Goal: Information Seeking & Learning: Find contact information

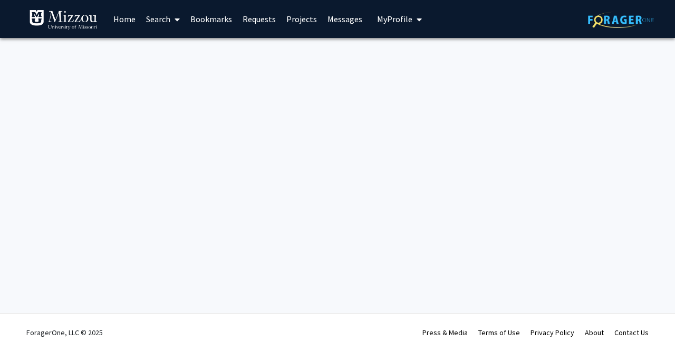
click at [159, 16] on link "Search" at bounding box center [163, 19] width 44 height 37
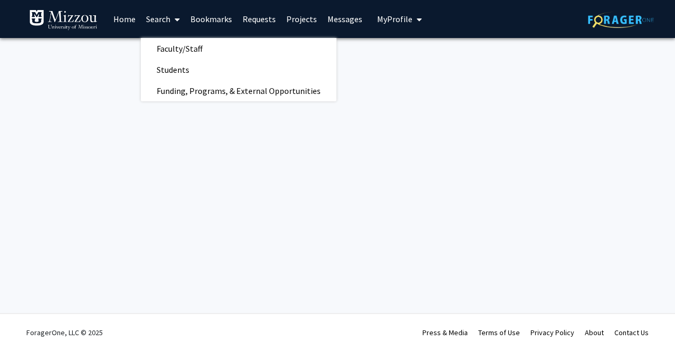
click at [291, 18] on link "Projects" at bounding box center [301, 19] width 41 height 37
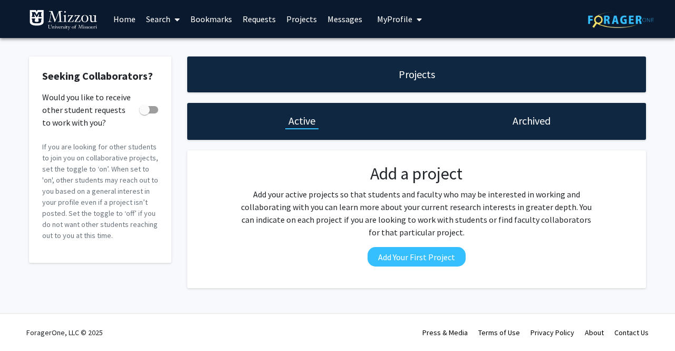
click at [145, 114] on span at bounding box center [144, 109] width 11 height 11
click at [145, 114] on input "Would you like to receive other student requests to work with you?" at bounding box center [144, 113] width 1 height 1
checkbox input "true"
click at [134, 22] on link "Home" at bounding box center [124, 19] width 33 height 37
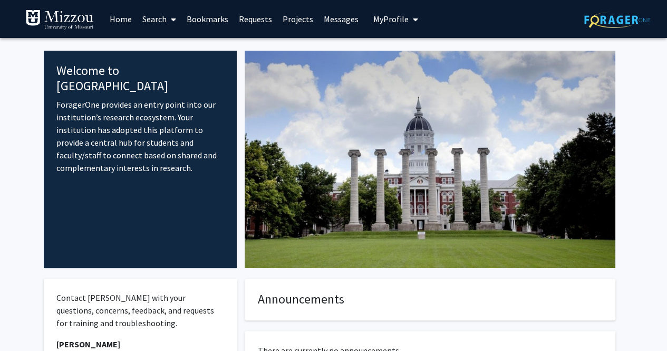
click at [159, 15] on link "Search" at bounding box center [159, 19] width 44 height 37
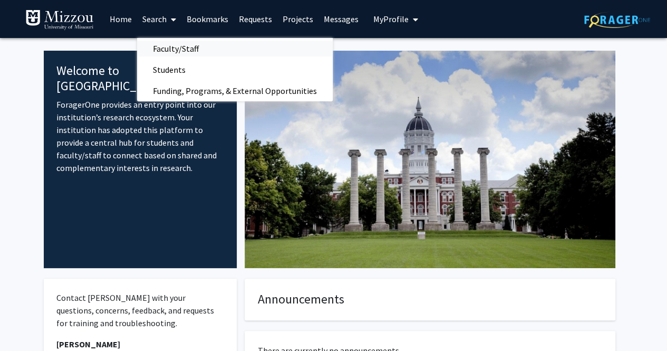
click at [166, 47] on span "Faculty/Staff" at bounding box center [176, 48] width 78 height 21
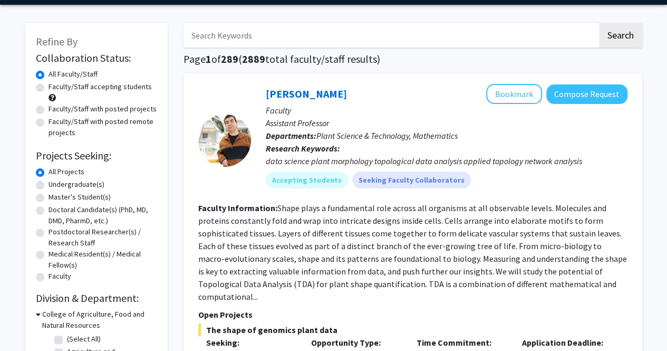
scroll to position [35, 0]
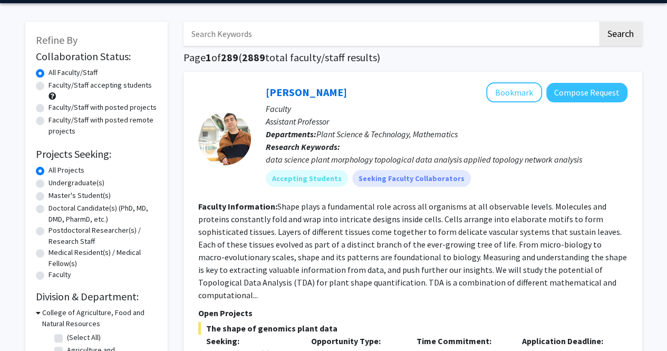
click at [84, 181] on label "Undergraduate(s)" at bounding box center [77, 182] width 56 height 11
click at [55, 181] on input "Undergraduate(s)" at bounding box center [52, 180] width 7 height 7
radio input "true"
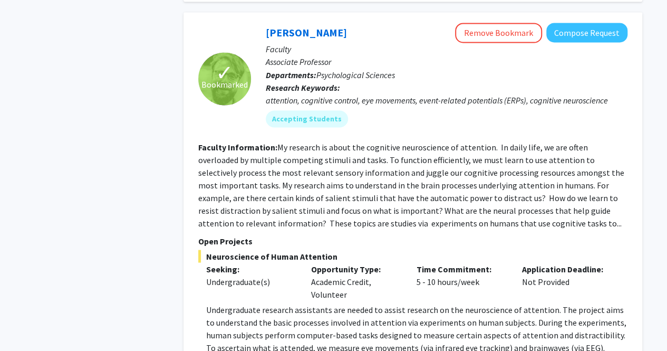
scroll to position [2919, 0]
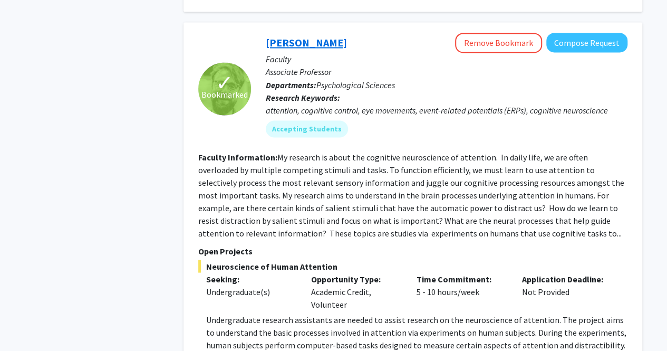
click at [327, 36] on link "Nicholas Gaspelin" at bounding box center [306, 42] width 81 height 13
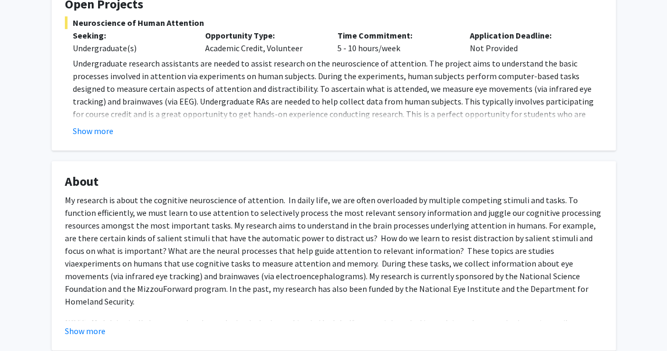
scroll to position [212, 0]
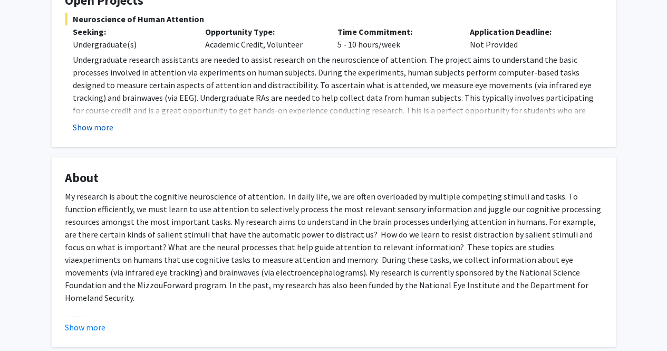
click at [83, 130] on button "Show more" at bounding box center [93, 127] width 41 height 13
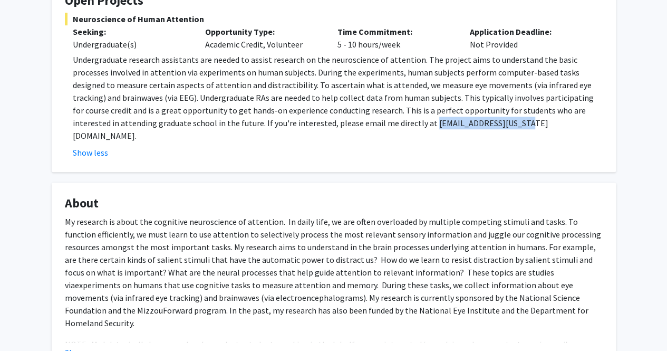
drag, startPoint x: 286, startPoint y: 122, endPoint x: 371, endPoint y: 125, distance: 85.5
click at [371, 125] on p "Undergraduate research assistants are needed to assist research on the neurosci…" at bounding box center [338, 97] width 530 height 89
copy p "ngaspelin@missouri.edu"
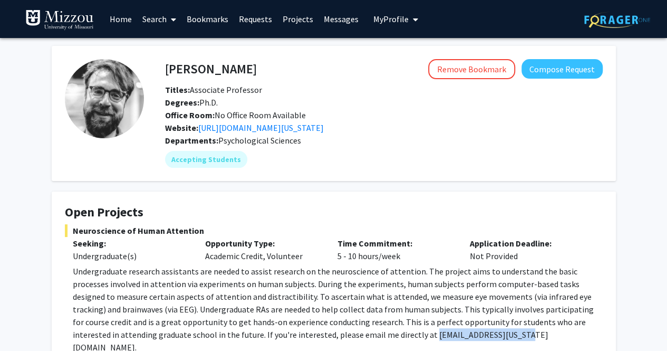
click at [172, 17] on icon at bounding box center [173, 19] width 5 height 8
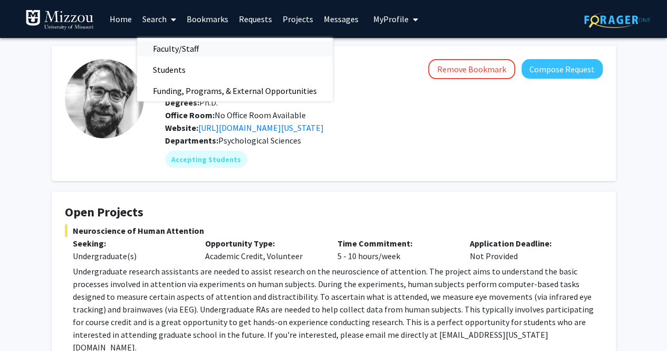
click at [221, 50] on link "Faculty/Staff" at bounding box center [235, 49] width 196 height 16
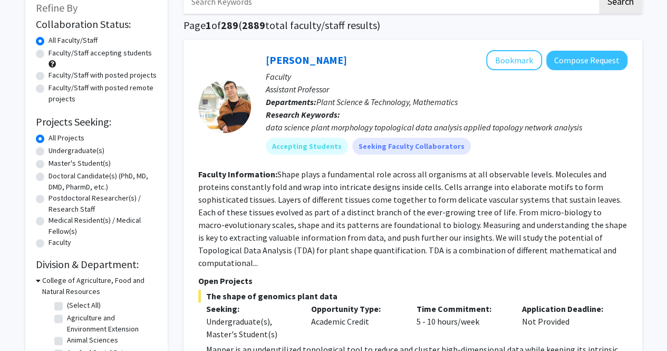
scroll to position [71, 0]
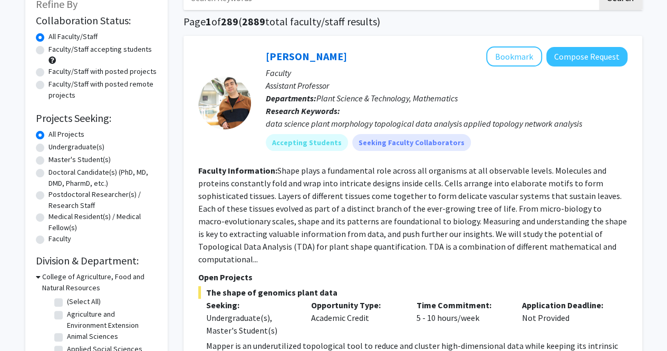
click at [82, 147] on label "Undergraduate(s)" at bounding box center [77, 146] width 56 height 11
click at [55, 147] on input "Undergraduate(s)" at bounding box center [52, 144] width 7 height 7
radio input "true"
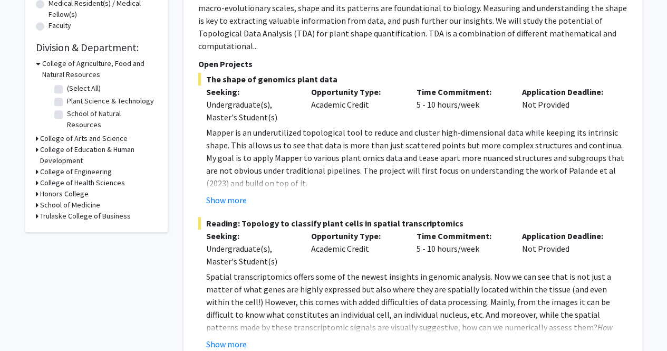
scroll to position [285, 0]
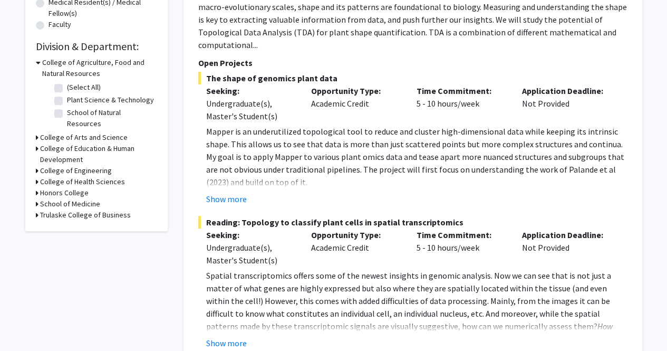
click at [87, 198] on h3 "School of Medicine" at bounding box center [70, 203] width 60 height 11
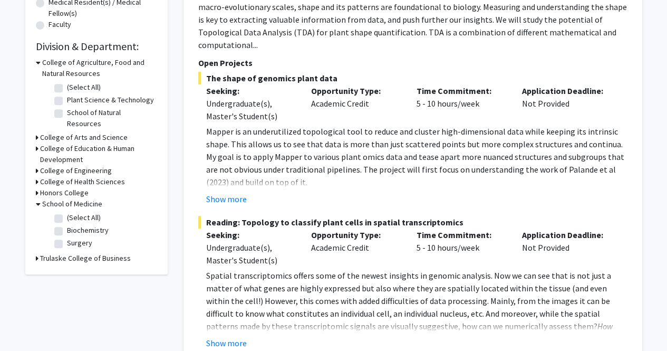
click at [75, 237] on label "Surgery" at bounding box center [79, 242] width 25 height 11
click at [74, 237] on input "Surgery" at bounding box center [70, 240] width 7 height 7
checkbox input "true"
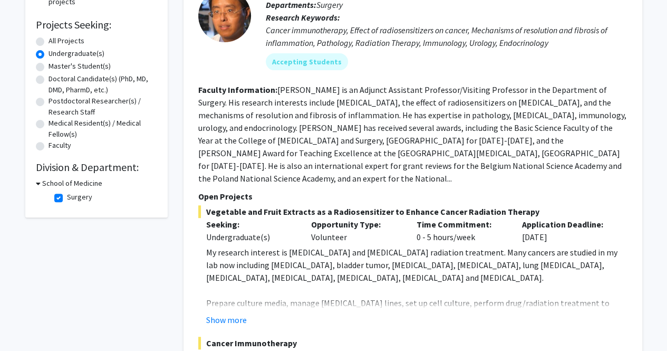
scroll to position [166, 0]
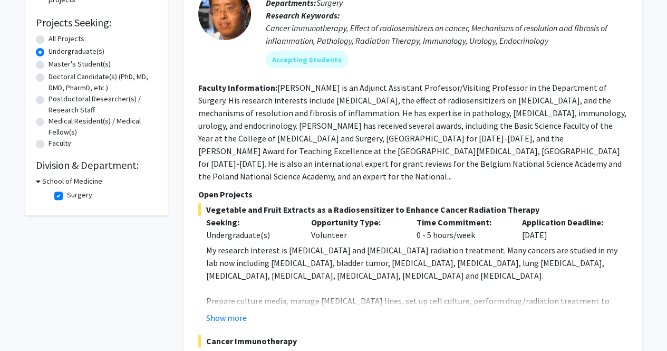
click at [72, 198] on label "Surgery" at bounding box center [79, 194] width 25 height 11
click at [72, 196] on input "Surgery" at bounding box center [70, 192] width 7 height 7
checkbox input "false"
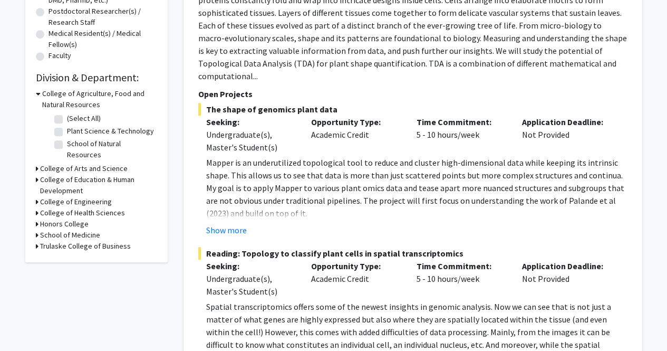
scroll to position [249, 0]
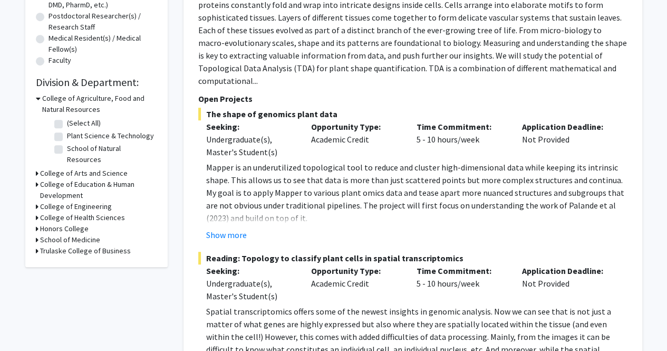
click at [59, 234] on h3 "School of Medicine" at bounding box center [70, 239] width 60 height 11
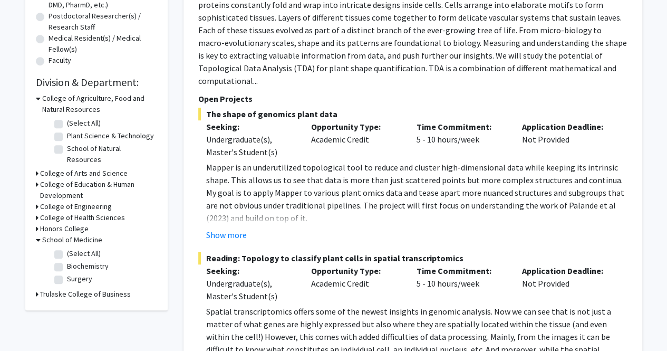
click at [64, 261] on fg-checkbox "Biochemistry Biochemistry" at bounding box center [104, 267] width 100 height 13
click at [67, 261] on label "Biochemistry" at bounding box center [88, 266] width 42 height 11
click at [67, 261] on input "Biochemistry" at bounding box center [70, 264] width 7 height 7
checkbox input "true"
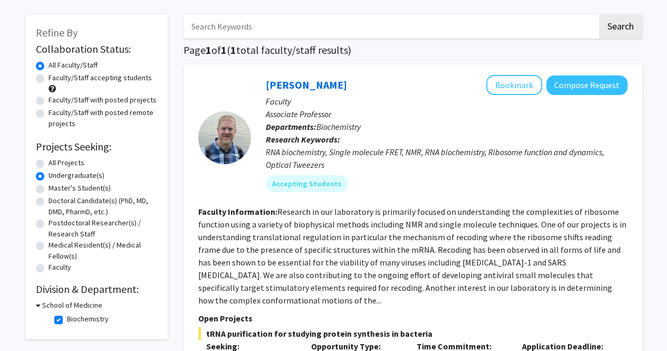
scroll to position [43, 0]
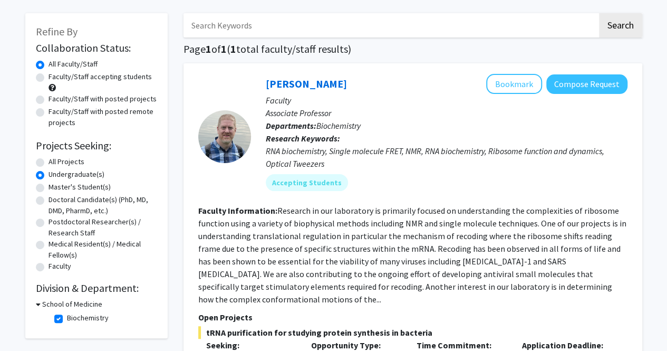
click at [71, 78] on label "Faculty/Staff accepting students" at bounding box center [100, 76] width 103 height 11
click at [55, 78] on input "Faculty/Staff accepting students" at bounding box center [52, 74] width 7 height 7
radio input "true"
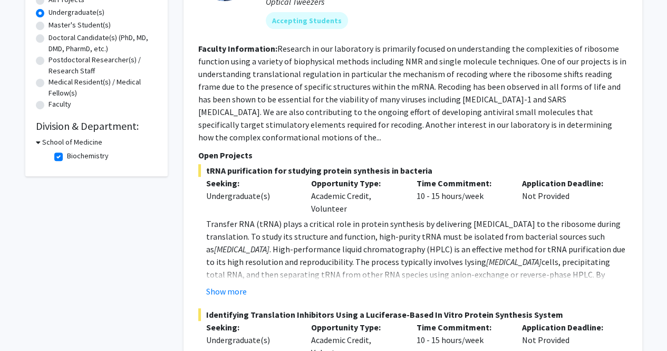
scroll to position [206, 0]
click at [67, 156] on label "Biochemistry" at bounding box center [88, 155] width 42 height 11
click at [67, 156] on input "Biochemistry" at bounding box center [70, 153] width 7 height 7
checkbox input "false"
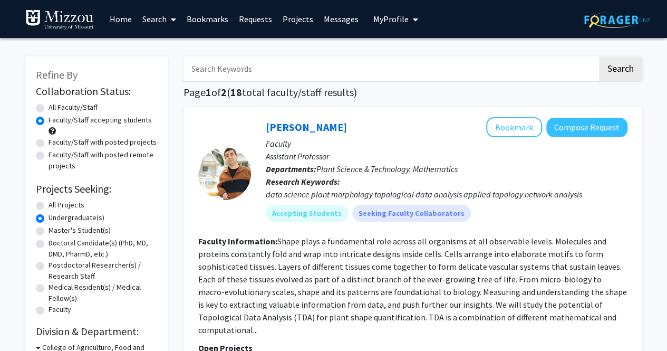
click at [265, 59] on input "Search Keywords" at bounding box center [391, 68] width 414 height 24
type input "neurosciecne"
click at [599, 56] on button "Search" at bounding box center [620, 68] width 43 height 24
radio input "true"
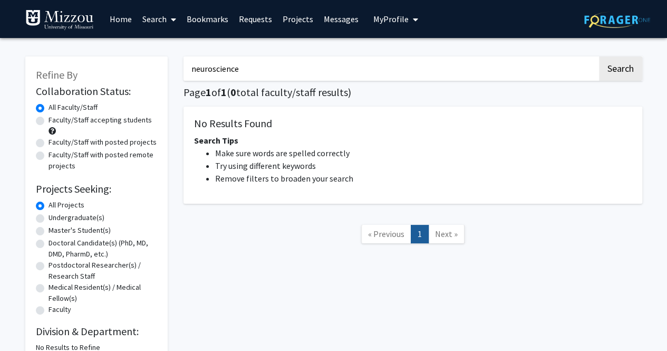
type input "neuroscience"
click at [599, 56] on button "Search" at bounding box center [620, 68] width 43 height 24
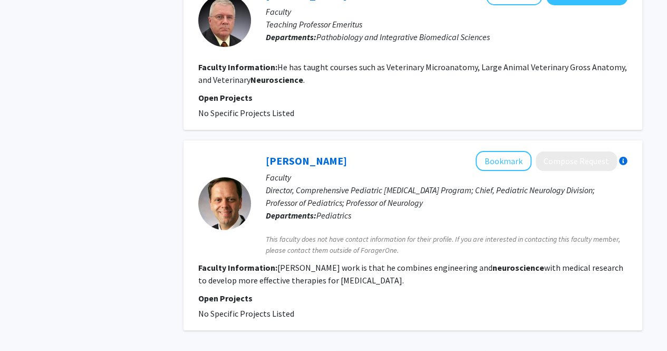
scroll to position [1959, 0]
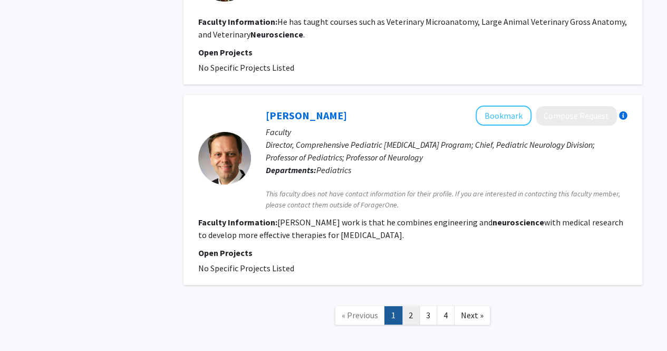
click at [410, 306] on link "2" at bounding box center [411, 315] width 18 height 18
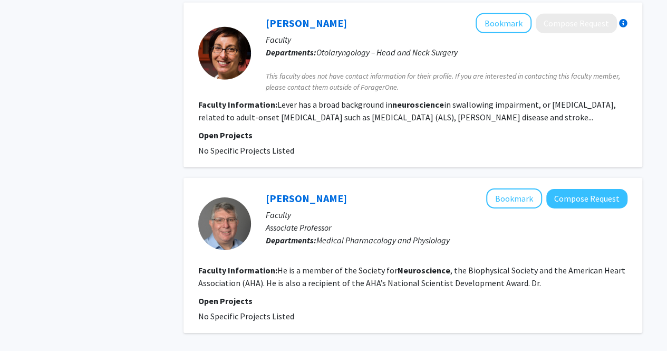
scroll to position [1635, 0]
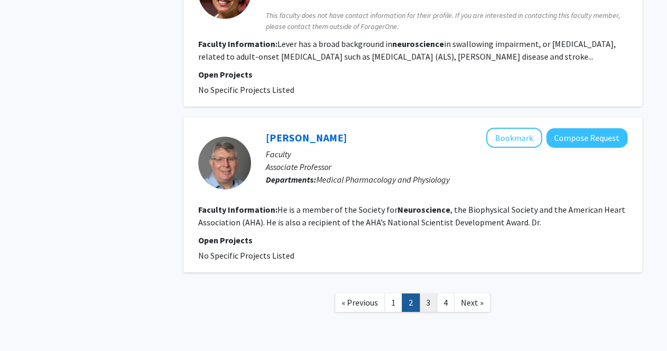
click at [433, 293] on link "3" at bounding box center [428, 302] width 18 height 18
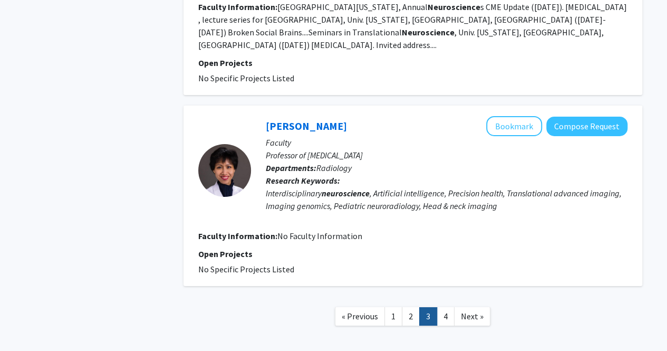
scroll to position [1791, 0]
click at [448, 307] on link "4" at bounding box center [446, 316] width 18 height 18
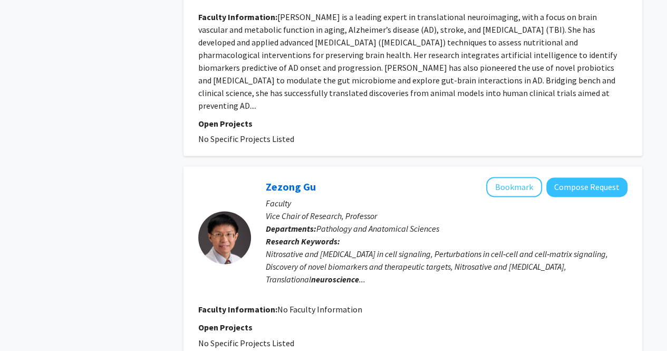
scroll to position [779, 0]
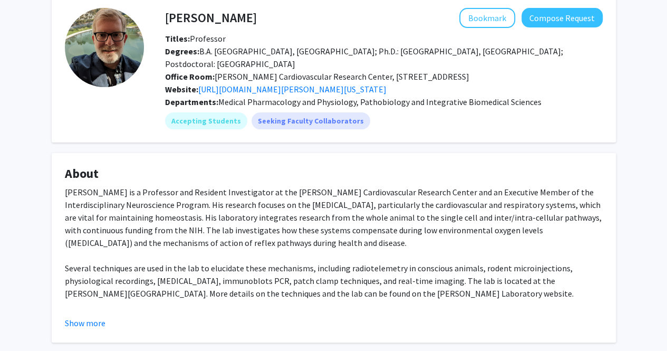
scroll to position [52, 0]
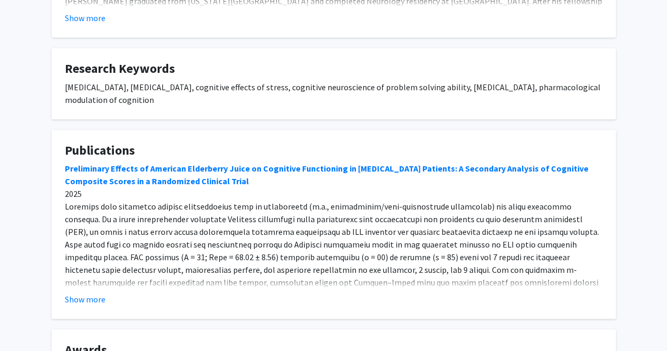
scroll to position [359, 0]
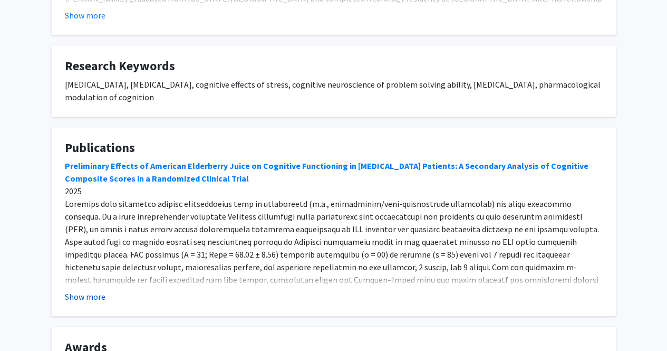
click at [72, 299] on button "Show more" at bounding box center [85, 296] width 41 height 13
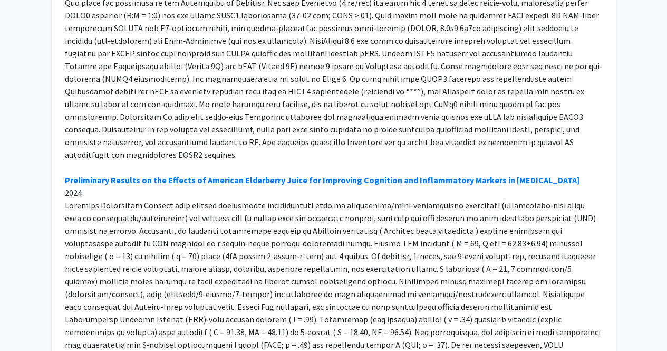
scroll to position [1610, 0]
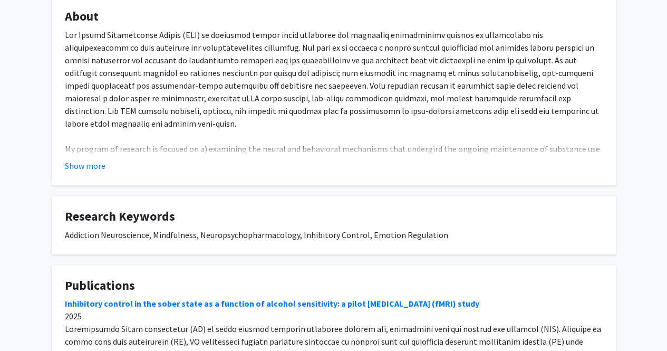
scroll to position [196, 0]
click at [106, 160] on div "Show more" at bounding box center [334, 165] width 538 height 13
click at [98, 168] on button "Show more" at bounding box center [85, 165] width 41 height 13
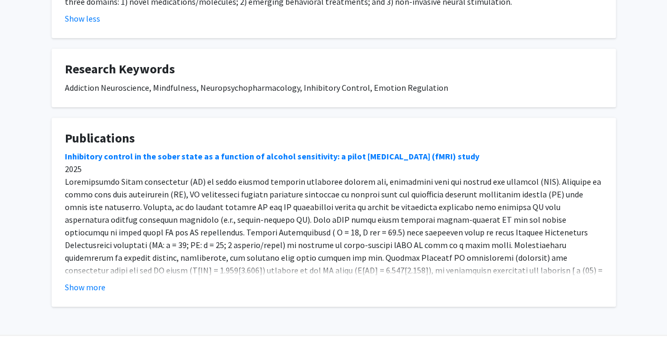
scroll to position [377, 0]
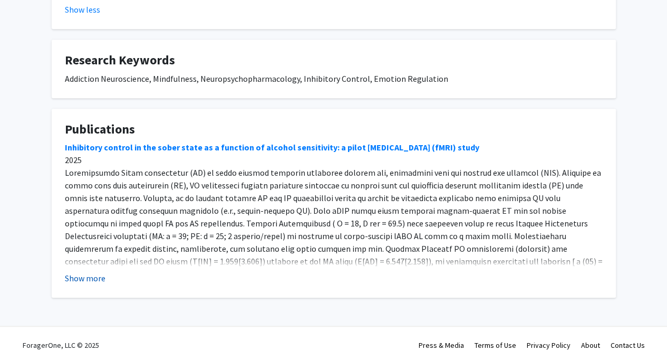
click at [74, 272] on button "Show more" at bounding box center [85, 278] width 41 height 13
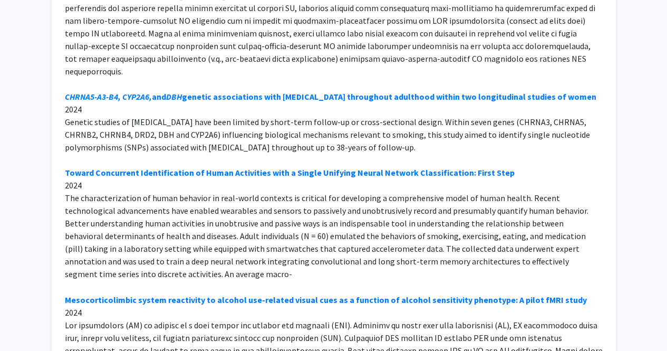
scroll to position [708, 0]
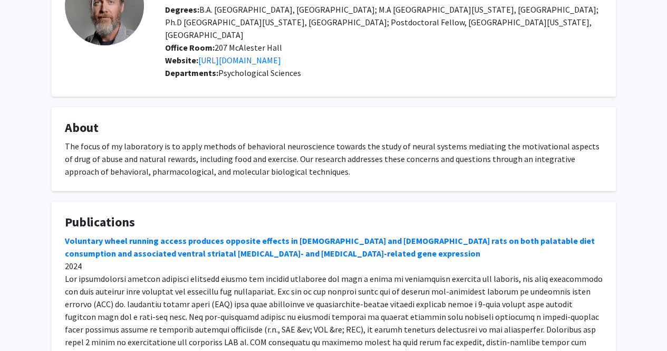
scroll to position [186, 0]
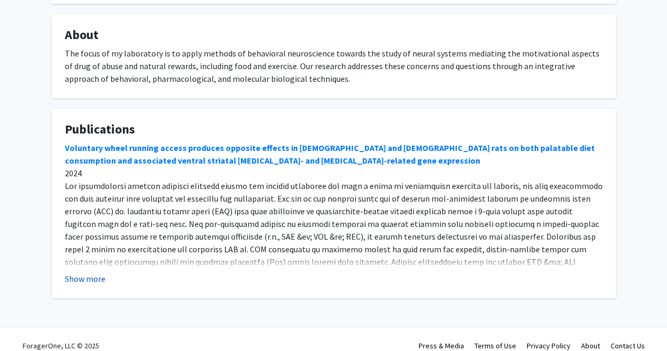
click at [96, 272] on button "Show more" at bounding box center [85, 278] width 41 height 13
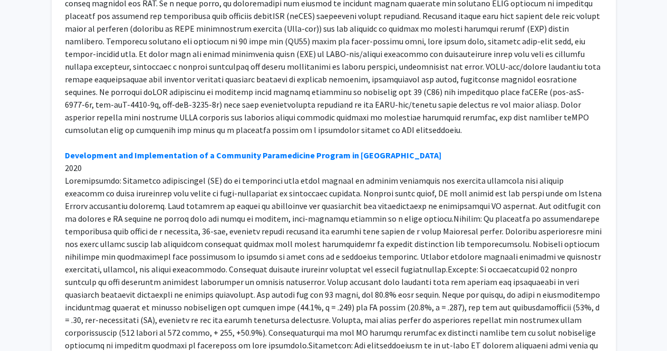
scroll to position [0, 0]
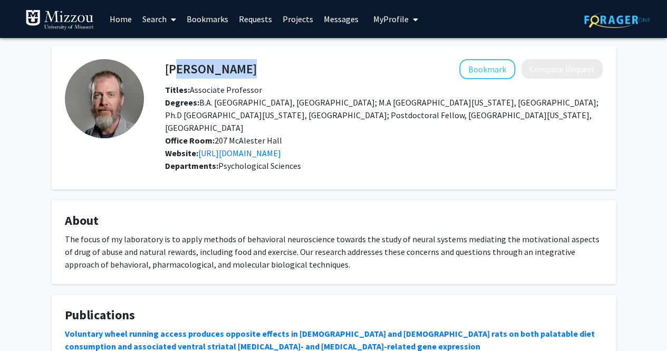
drag, startPoint x: 240, startPoint y: 68, endPoint x: 169, endPoint y: 65, distance: 70.8
click at [169, 65] on div "Matthew Will Bookmark Compose Request" at bounding box center [384, 69] width 454 height 20
copy h4 "[PERSON_NAME]"
click at [281, 148] on link "https://willm.mufaculty.umsystem.edu/home" at bounding box center [239, 153] width 83 height 11
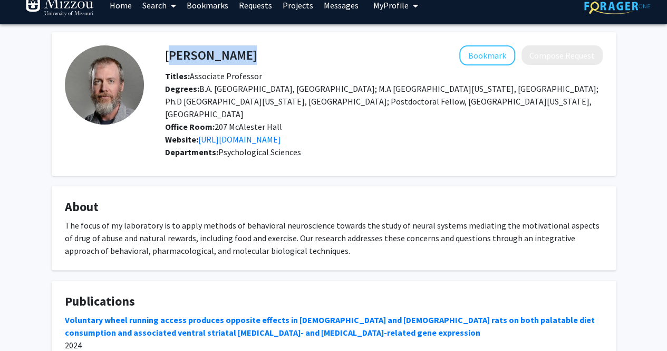
scroll to position [13, 0]
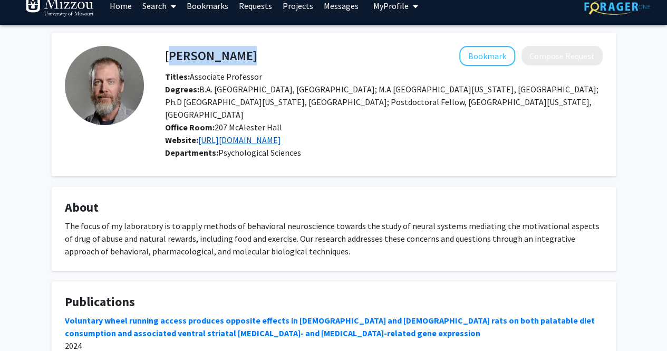
click at [281, 135] on link "https://willm.mufaculty.umsystem.edu/home" at bounding box center [239, 140] width 83 height 11
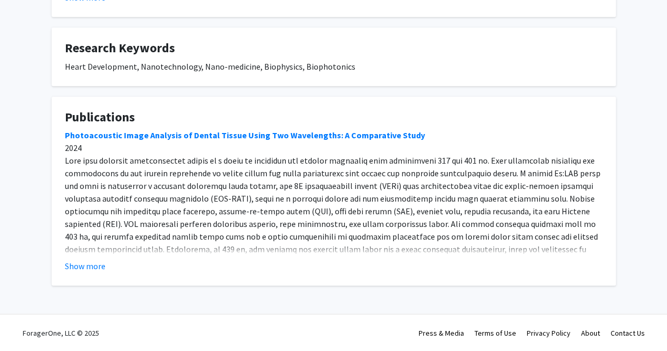
scroll to position [348, 0]
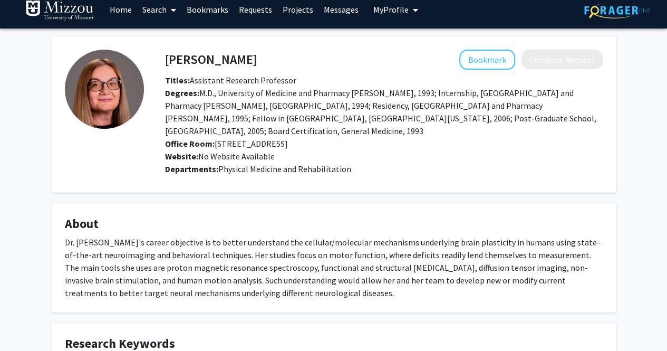
scroll to position [9, 0]
